Goal: Task Accomplishment & Management: Use online tool/utility

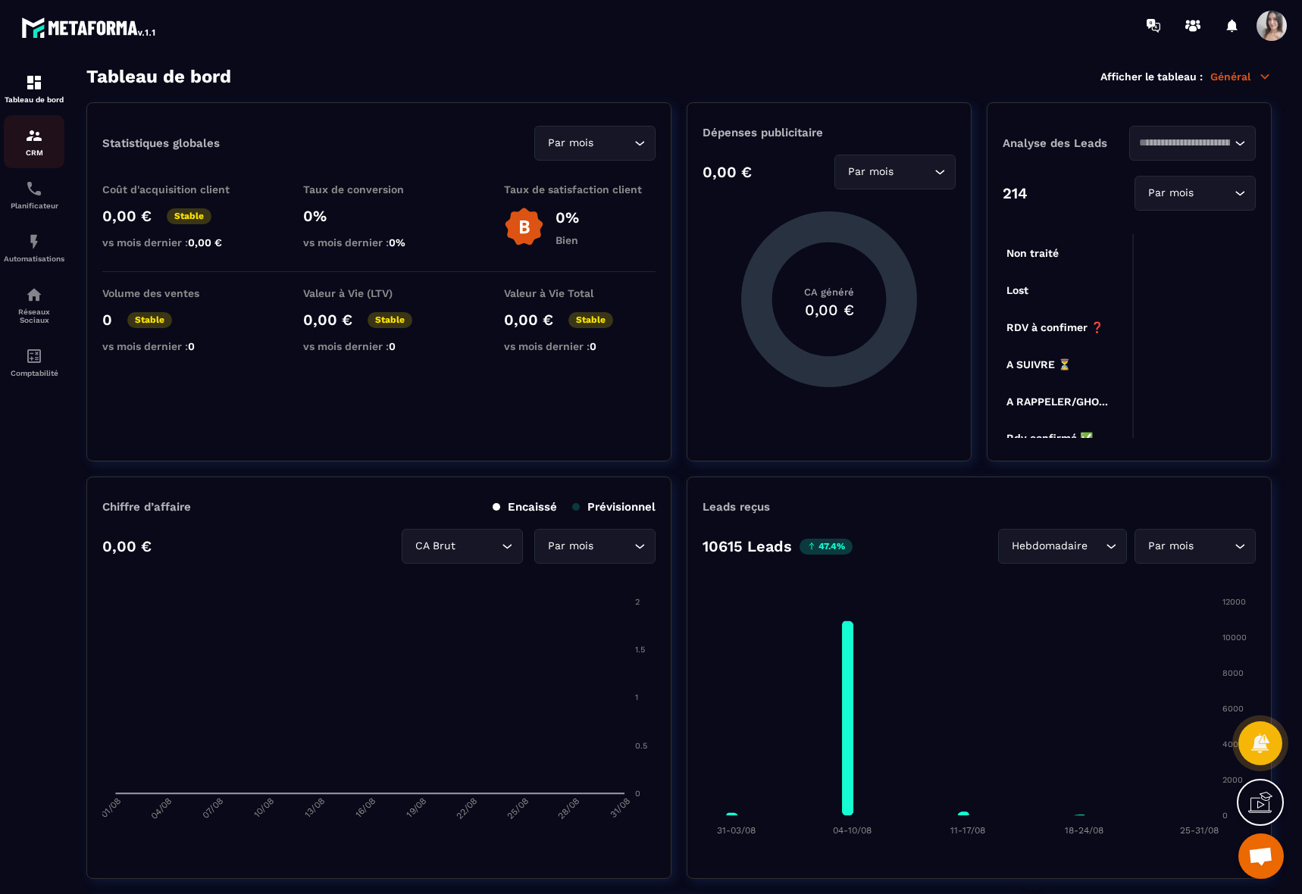
click at [29, 145] on div "CRM" at bounding box center [34, 142] width 61 height 30
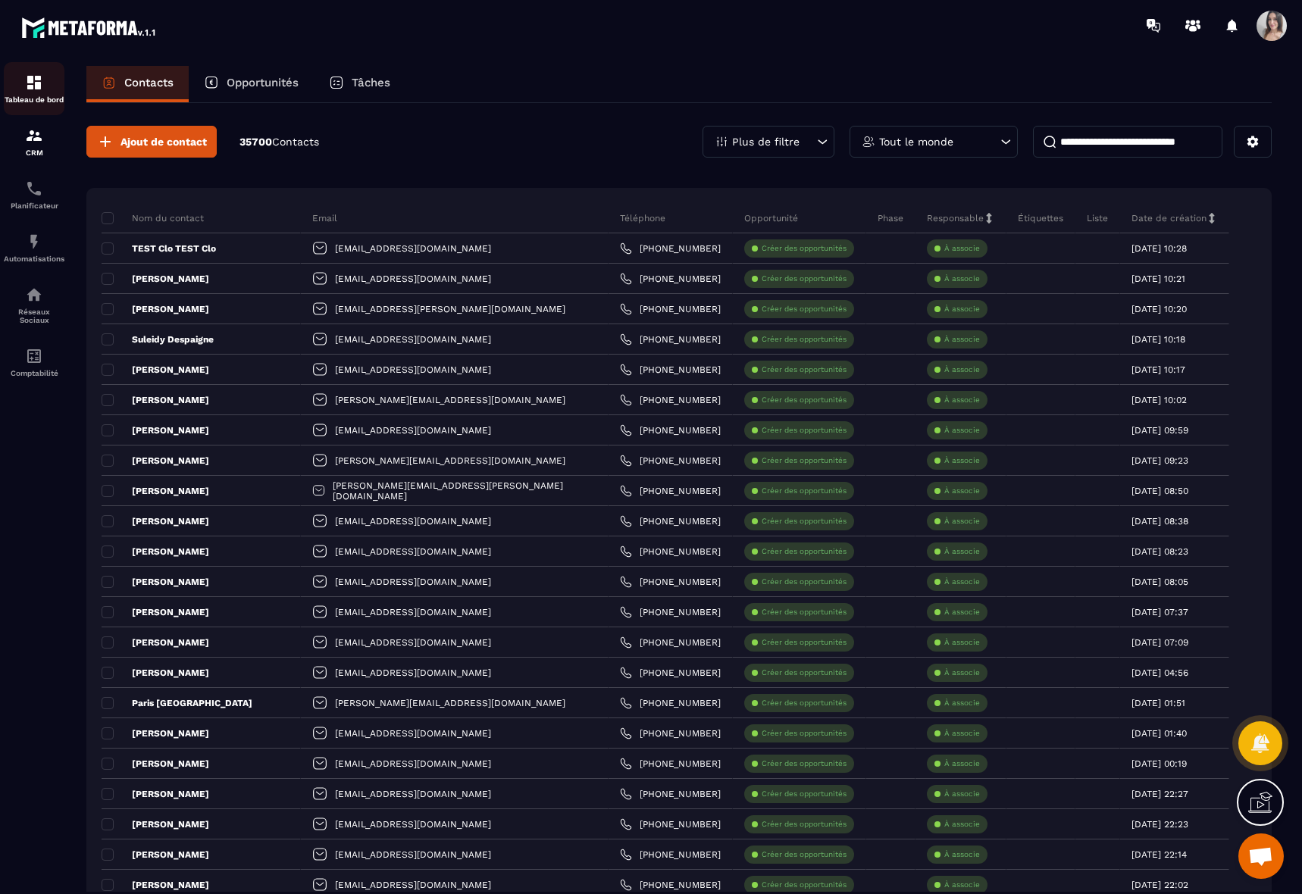
click at [50, 88] on div "Tableau de bord" at bounding box center [34, 89] width 61 height 30
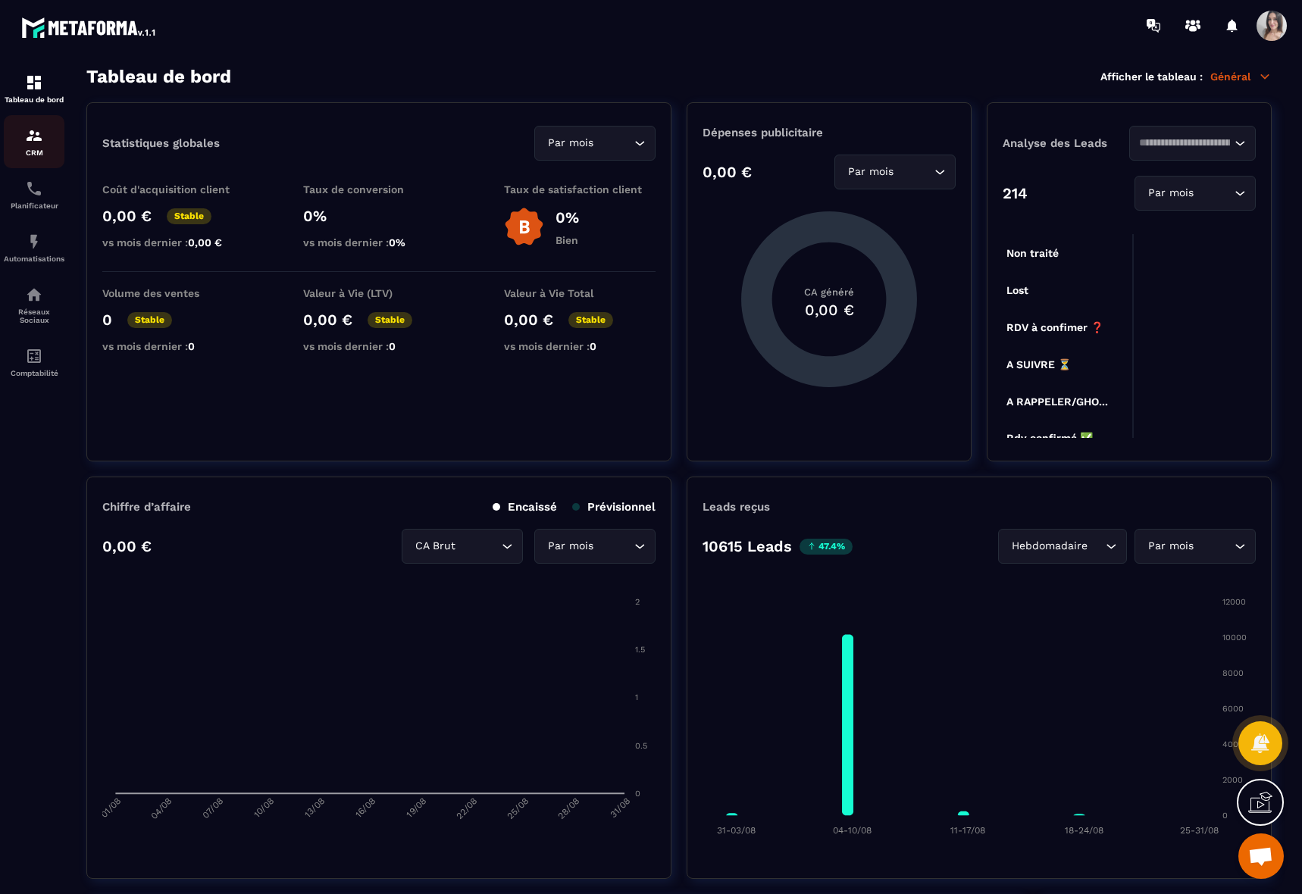
click at [27, 143] on img at bounding box center [34, 136] width 18 height 18
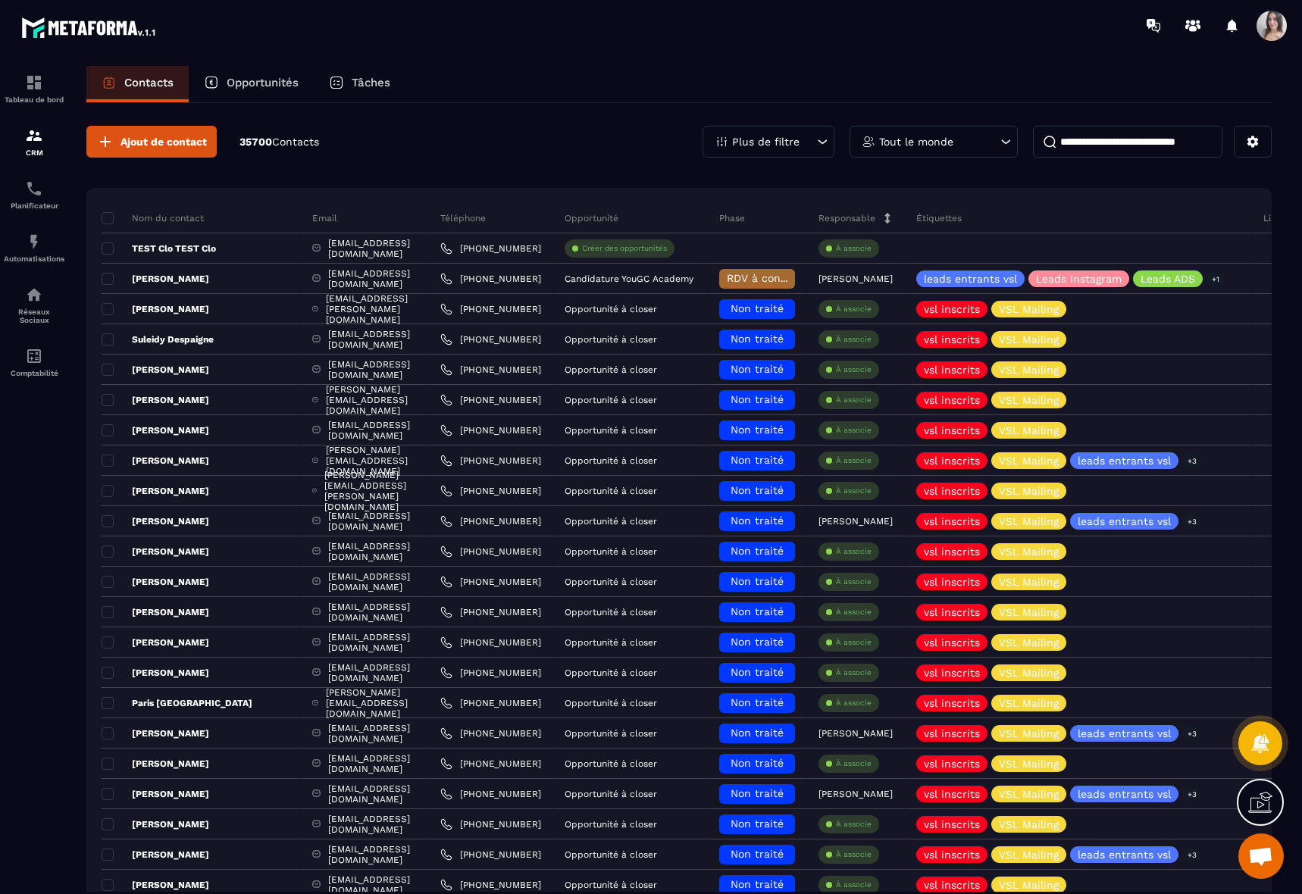
click at [1140, 149] on input at bounding box center [1127, 142] width 189 height 32
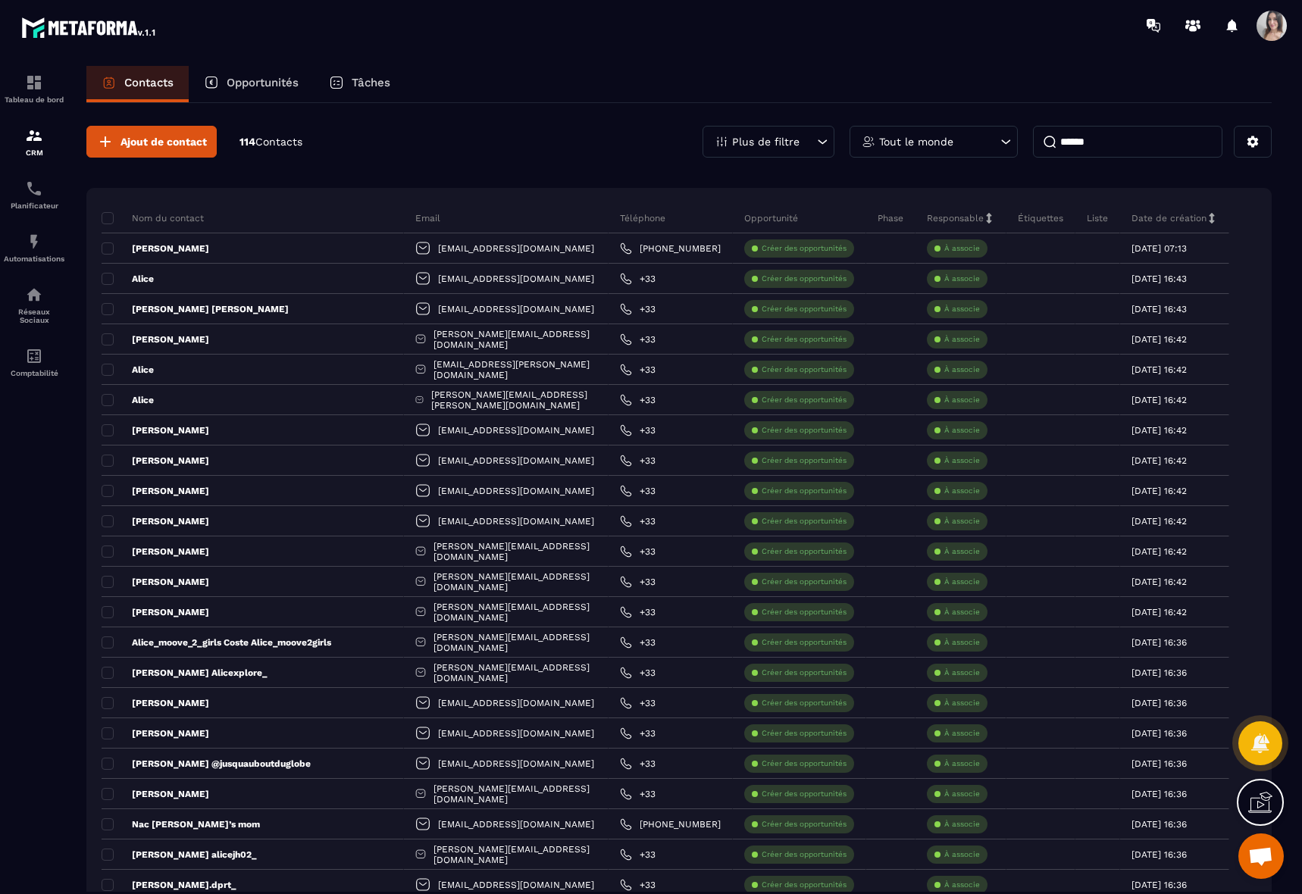
type input "******"
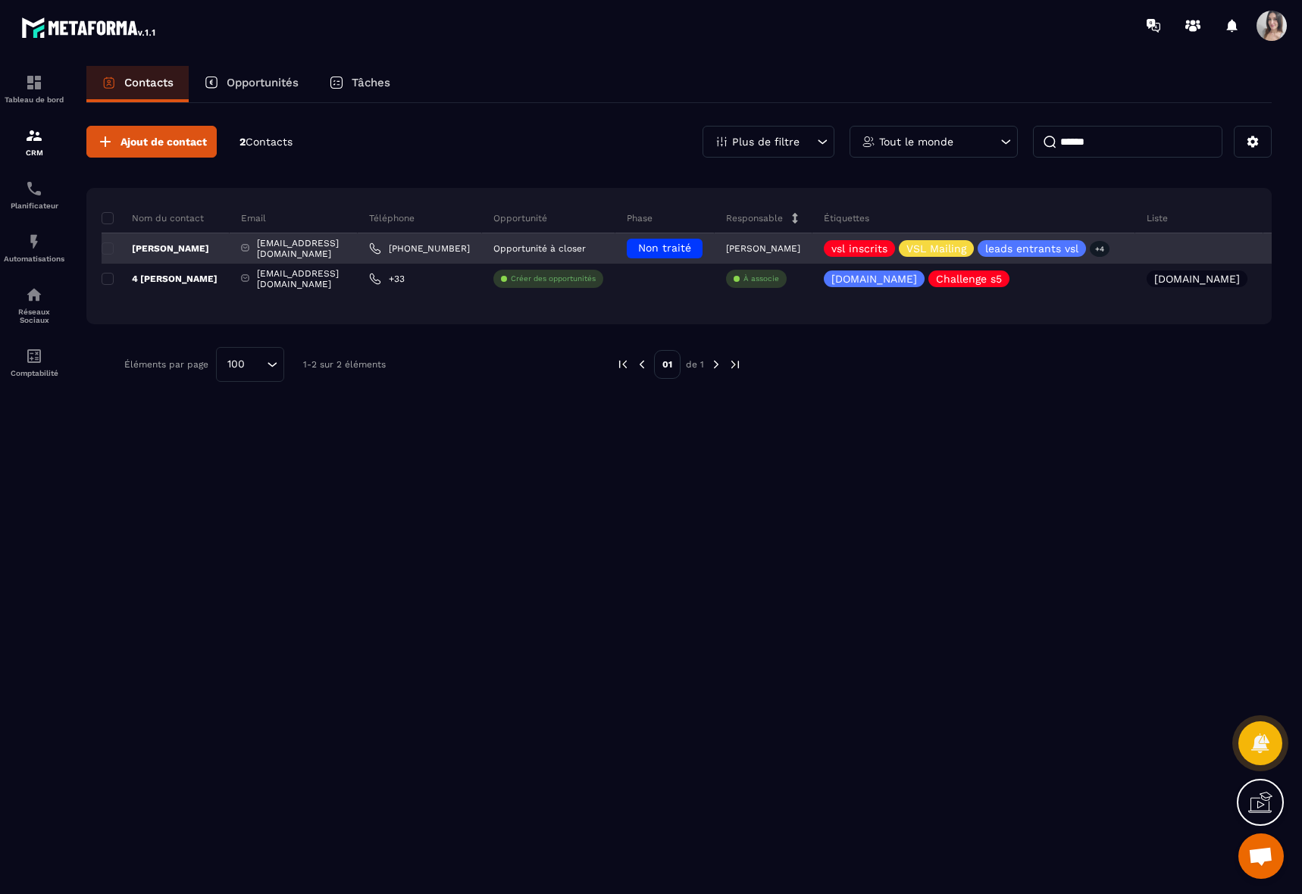
click at [179, 248] on p "[PERSON_NAME]" at bounding box center [156, 249] width 108 height 12
